Goal: Task Accomplishment & Management: Complete application form

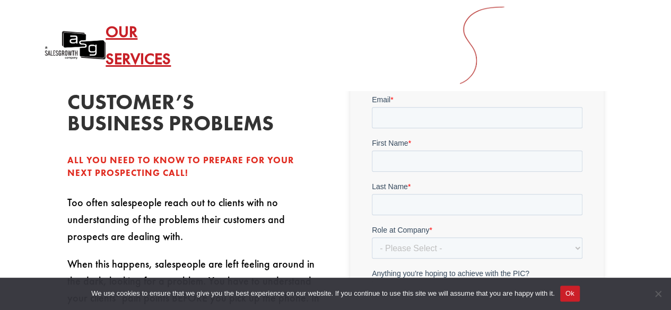
scroll to position [286, 0]
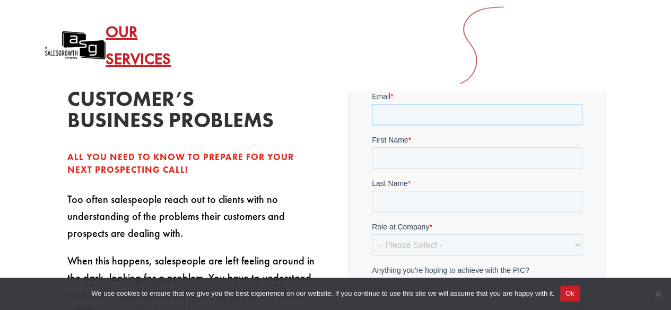
click at [461, 116] on input "Email *" at bounding box center [476, 114] width 211 height 21
type input "M"
type input "[PERSON_NAME][EMAIL_ADDRESS][PERSON_NAME][DOMAIN_NAME]"
drag, startPoint x: 436, startPoint y: 152, endPoint x: 423, endPoint y: 152, distance: 13.3
click at [423, 152] on input "First Name *" at bounding box center [476, 158] width 211 height 21
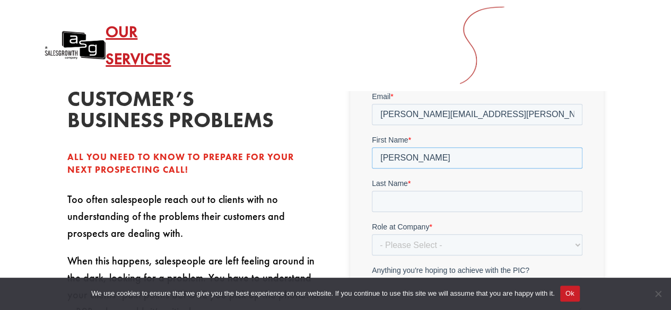
type input "[PERSON_NAME]"
type input "SL"
click at [445, 253] on select "- Please Select - C-Level (CRO, CSO, etc) Senior Leadership (VP of Sales, VP of…" at bounding box center [476, 245] width 211 height 21
select select "Director/Manager (Sales Director, Regional Sales Manager, etc)"
click at [371, 235] on select "- Please Select - C-Level (CRO, CSO, etc) Senior Leadership (VP of Sales, VP of…" at bounding box center [476, 245] width 211 height 21
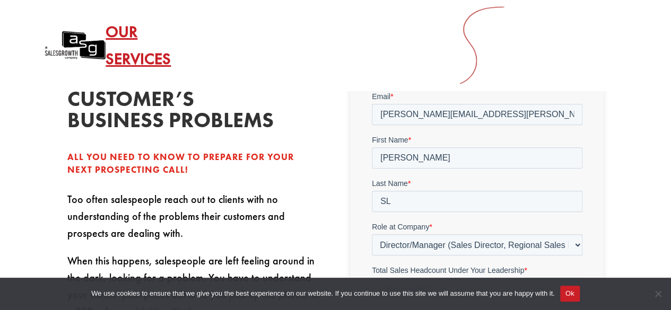
click at [496, 275] on label "Total Sales Headcount Under Your Leadership *" at bounding box center [476, 270] width 211 height 11
click at [496, 278] on select "Please Select Just Me 1-9 [PHONE_NUMBER] [PHONE_NUMBER]+" at bounding box center [476, 288] width 211 height 21
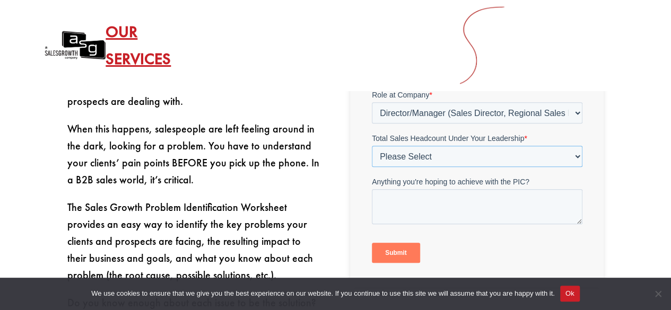
scroll to position [419, 0]
click at [524, 165] on select "Please Select Just Me 1-9 [PHONE_NUMBER] [PHONE_NUMBER]+" at bounding box center [476, 156] width 211 height 21
select select "1-9"
click at [371, 167] on select "Please Select Just Me 1-9 [PHONE_NUMBER] [PHONE_NUMBER]+" at bounding box center [476, 156] width 211 height 21
click at [466, 198] on textarea "Anything you're hoping to achieve with the PIC?" at bounding box center [476, 206] width 211 height 35
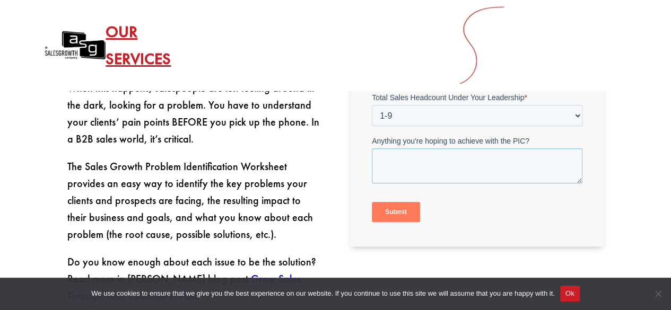
scroll to position [462, 0]
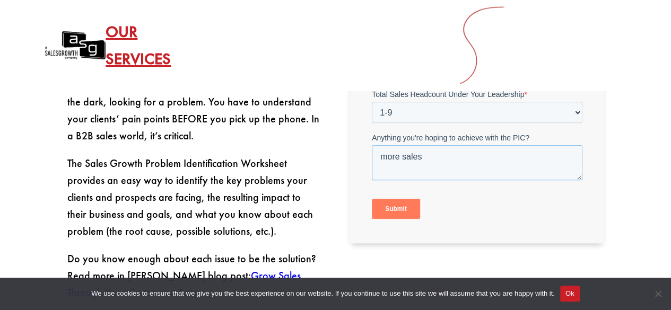
type textarea "more sales"
click at [400, 200] on input "Submit" at bounding box center [395, 210] width 48 height 20
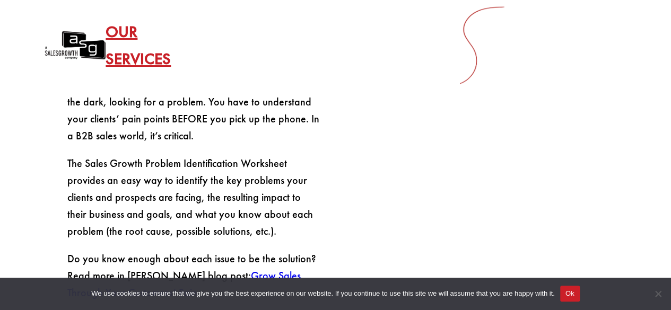
click at [401, 161] on div "Diagnose your customer’s business problems All you need to know to prepare for …" at bounding box center [335, 86] width 537 height 459
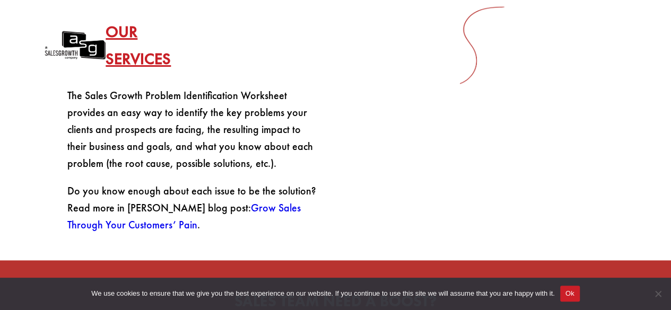
scroll to position [529, 0]
